Goal: Information Seeking & Learning: Learn about a topic

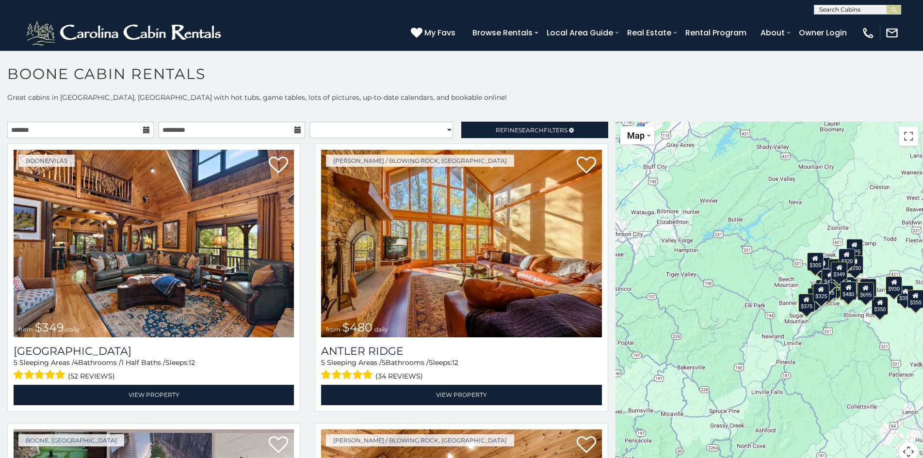
scroll to position [5, 0]
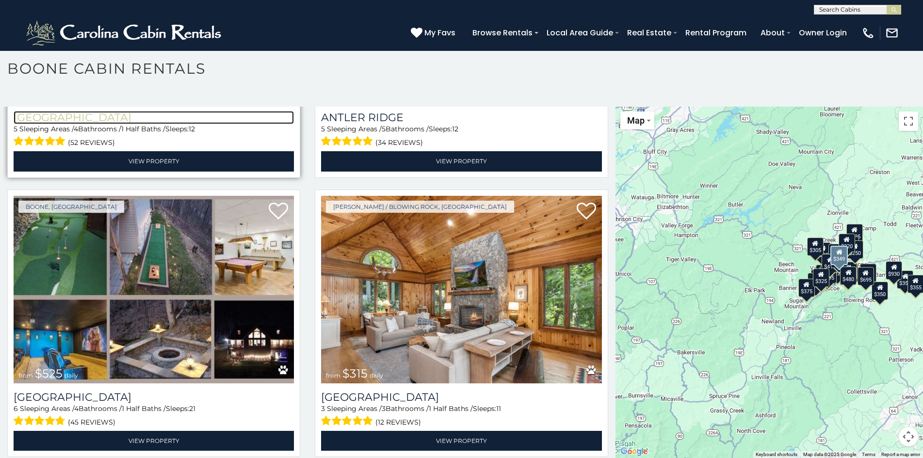
click at [57, 111] on h3 "[GEOGRAPHIC_DATA]" at bounding box center [154, 117] width 280 height 13
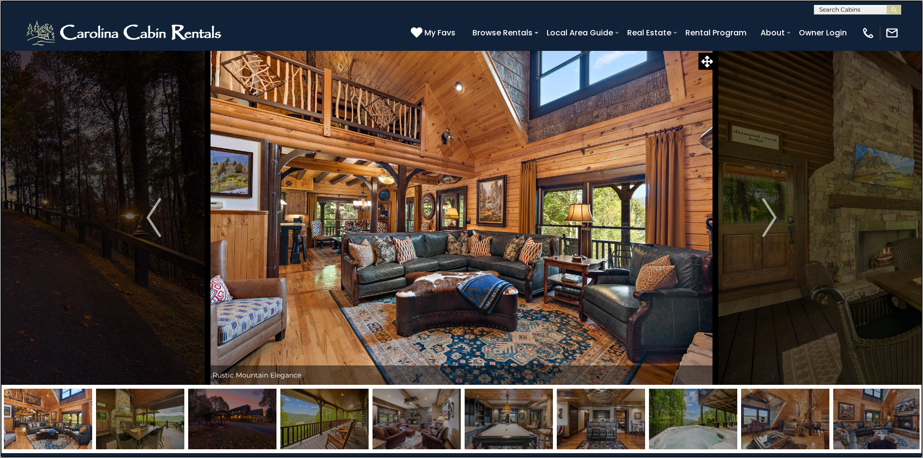
click at [59, 192] on link at bounding box center [461, 229] width 923 height 458
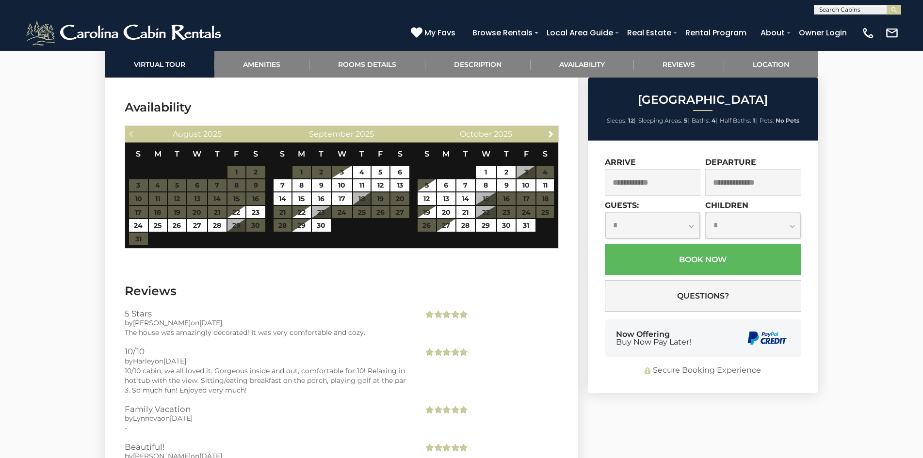
scroll to position [2299, 0]
